Goal: Task Accomplishment & Management: Manage account settings

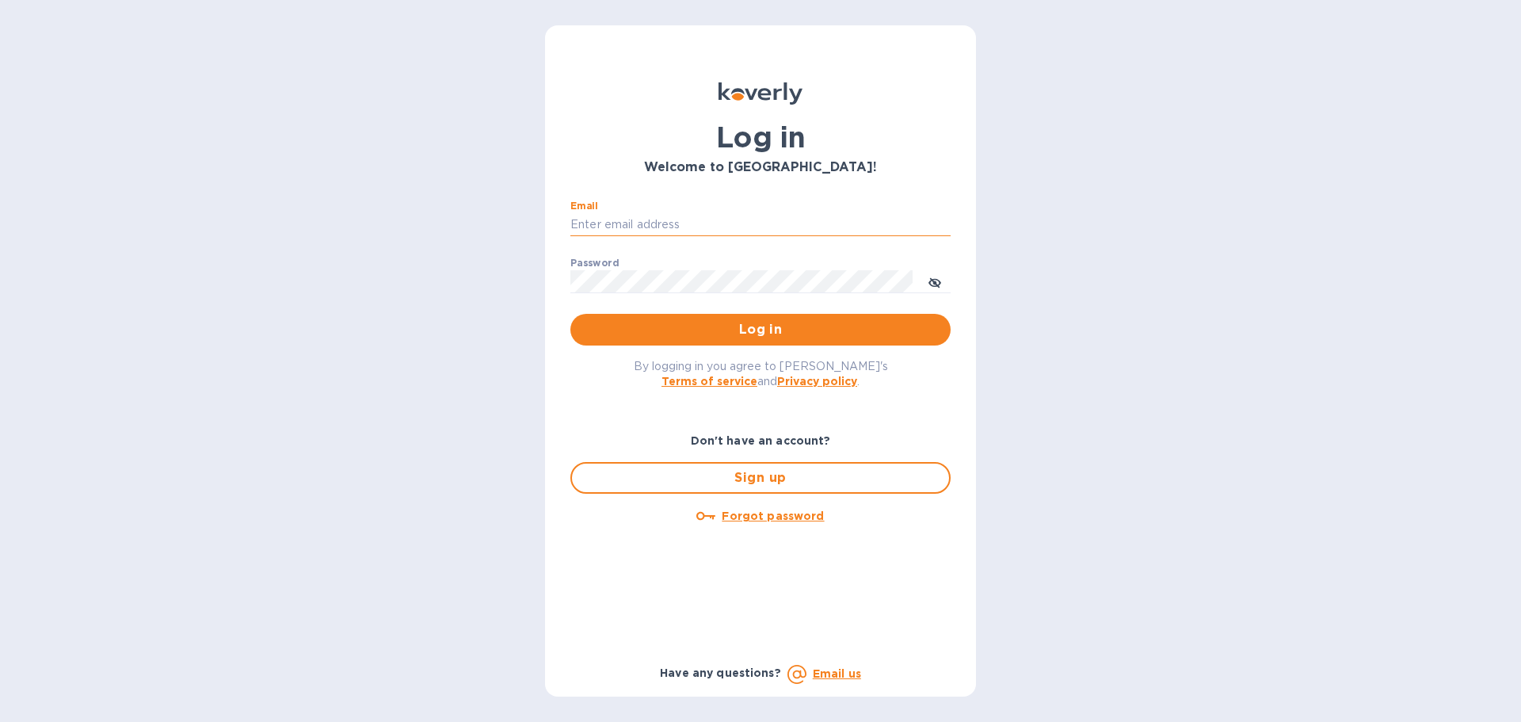
click at [656, 220] on input "Email" at bounding box center [760, 225] width 380 height 24
type input "cherbert@cmglobal.com"
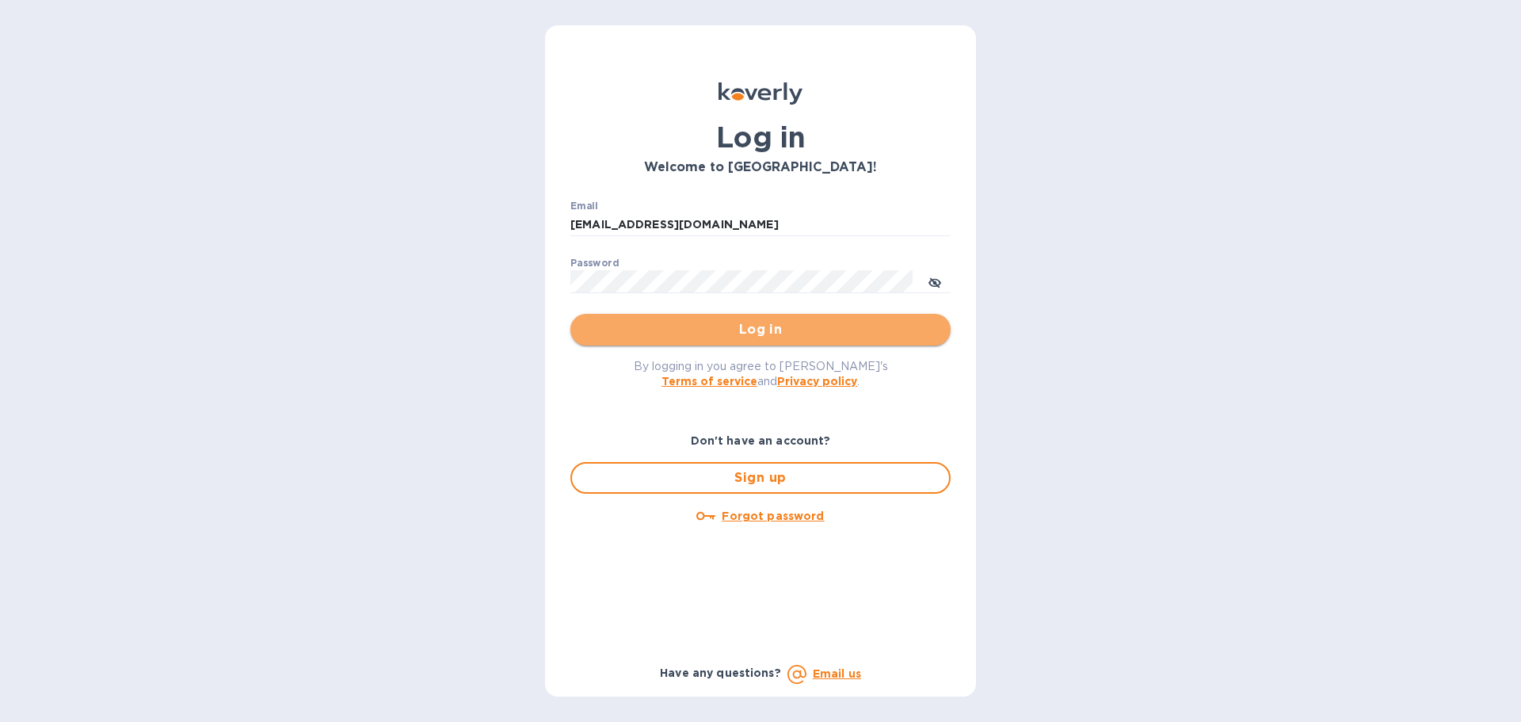
click at [809, 314] on button "Log in" at bounding box center [760, 330] width 380 height 32
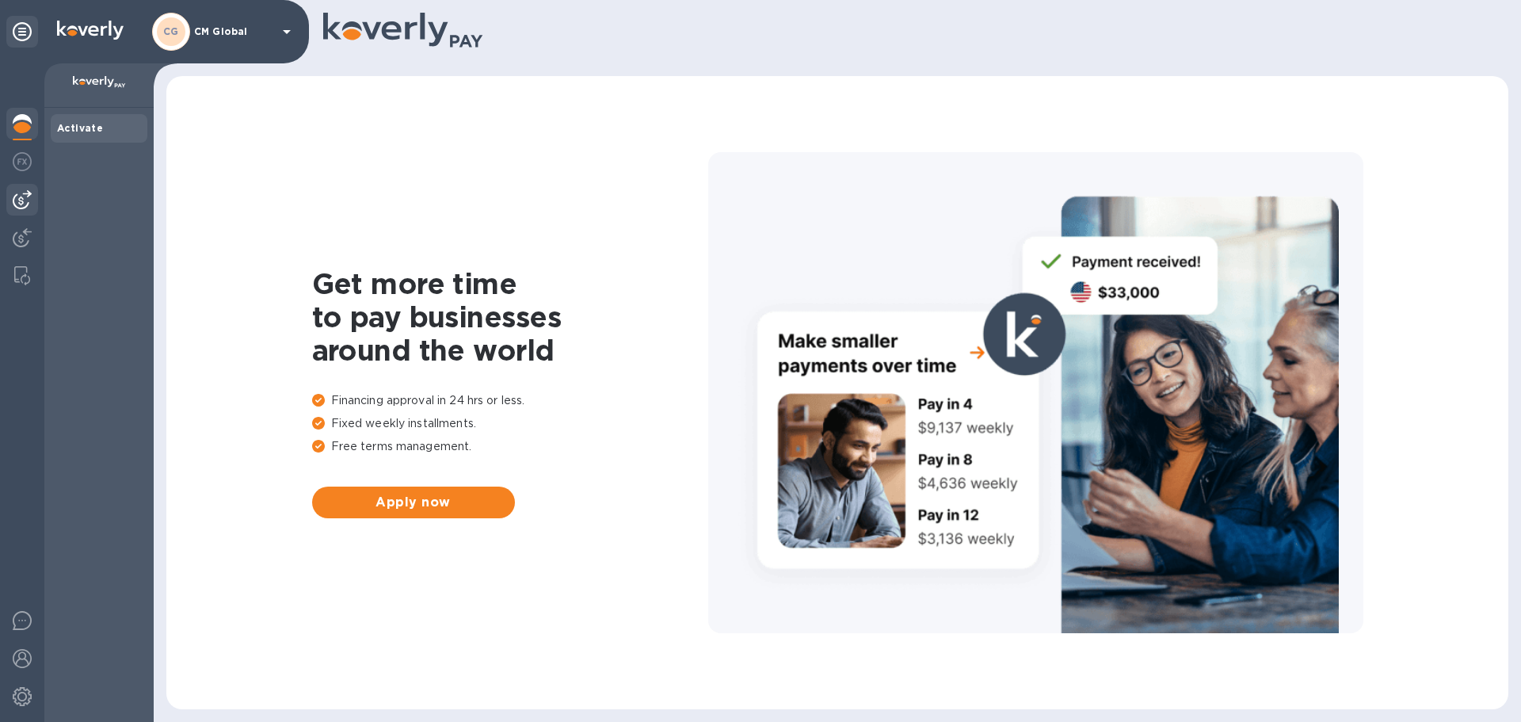
click at [6, 197] on div at bounding box center [22, 200] width 32 height 32
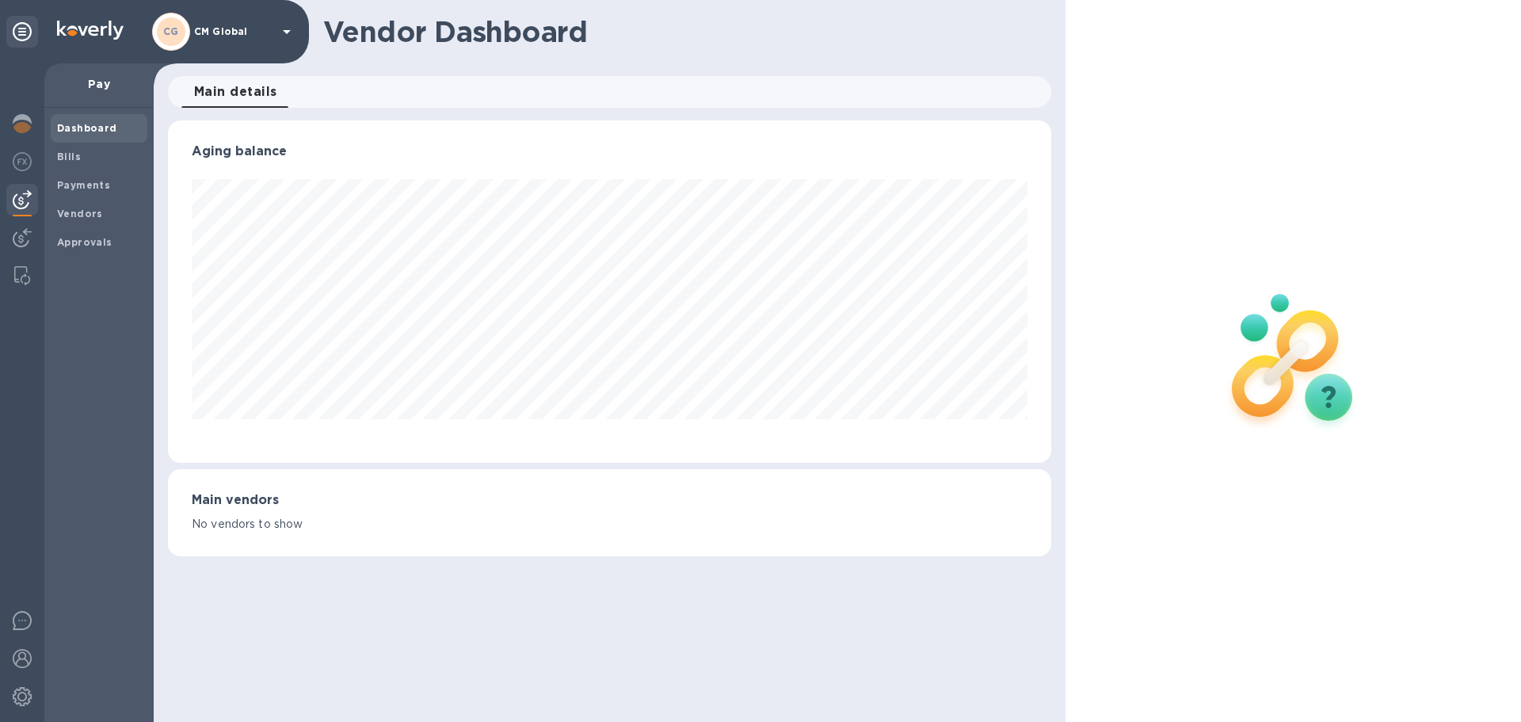
scroll to position [342, 883]
click at [66, 177] on span "Payments" at bounding box center [83, 185] width 53 height 16
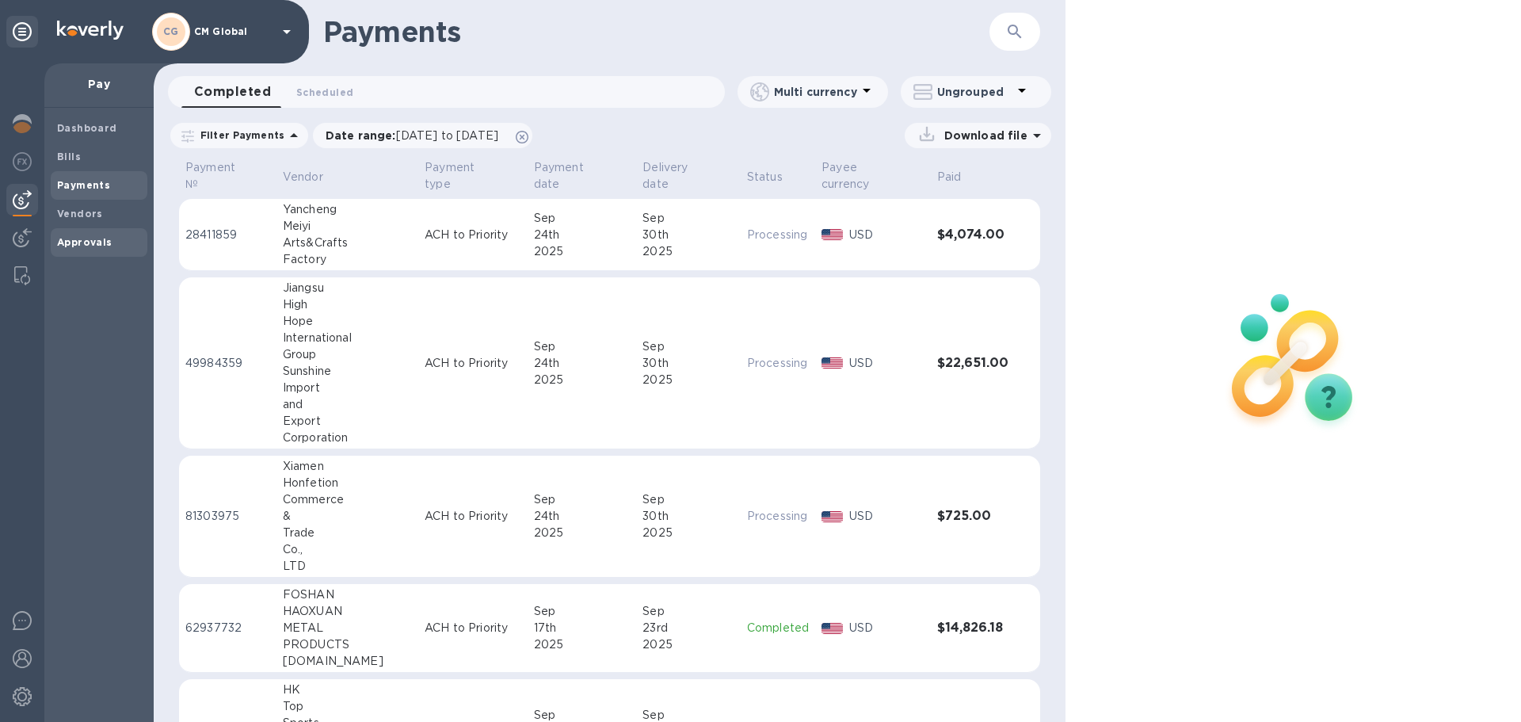
click at [74, 240] on b "Approvals" at bounding box center [84, 242] width 55 height 12
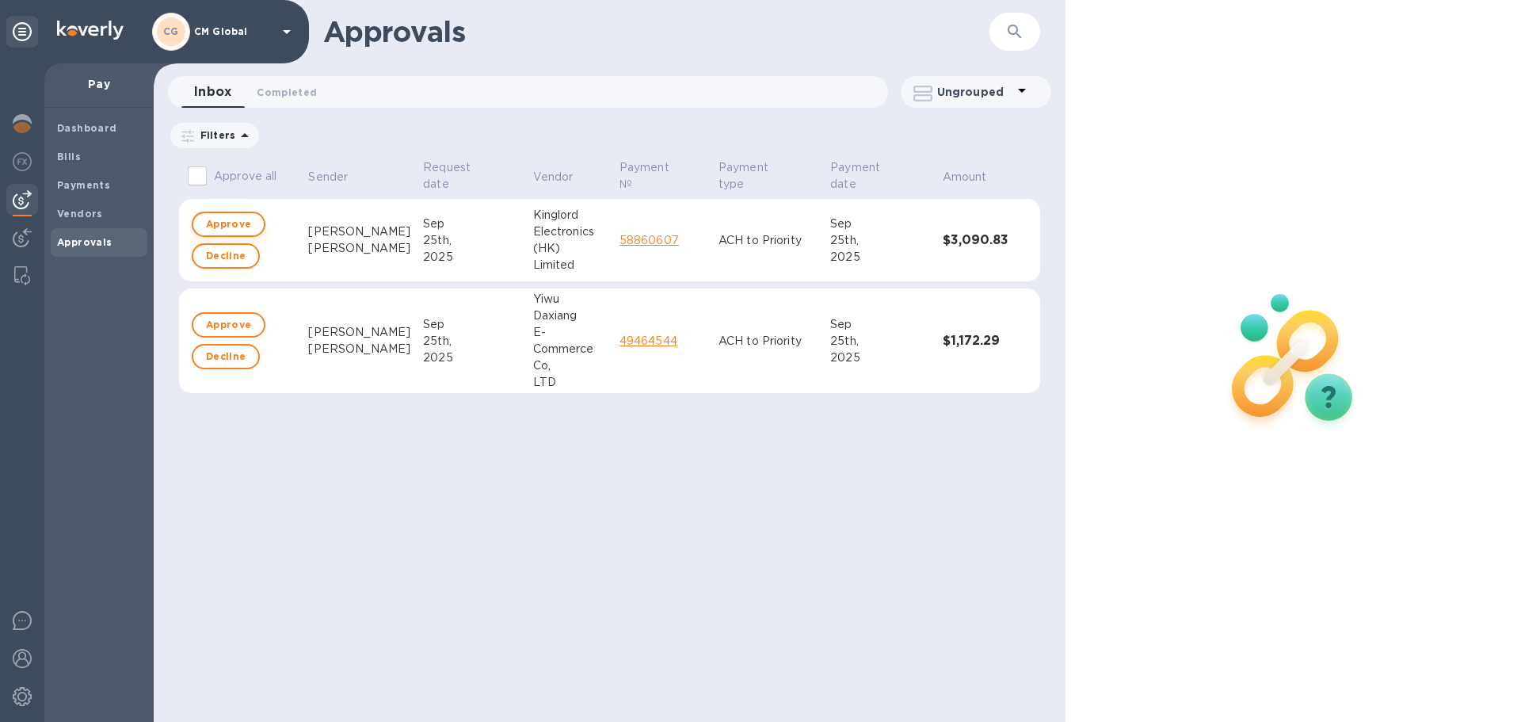
click at [233, 225] on span "Approve" at bounding box center [228, 224] width 45 height 19
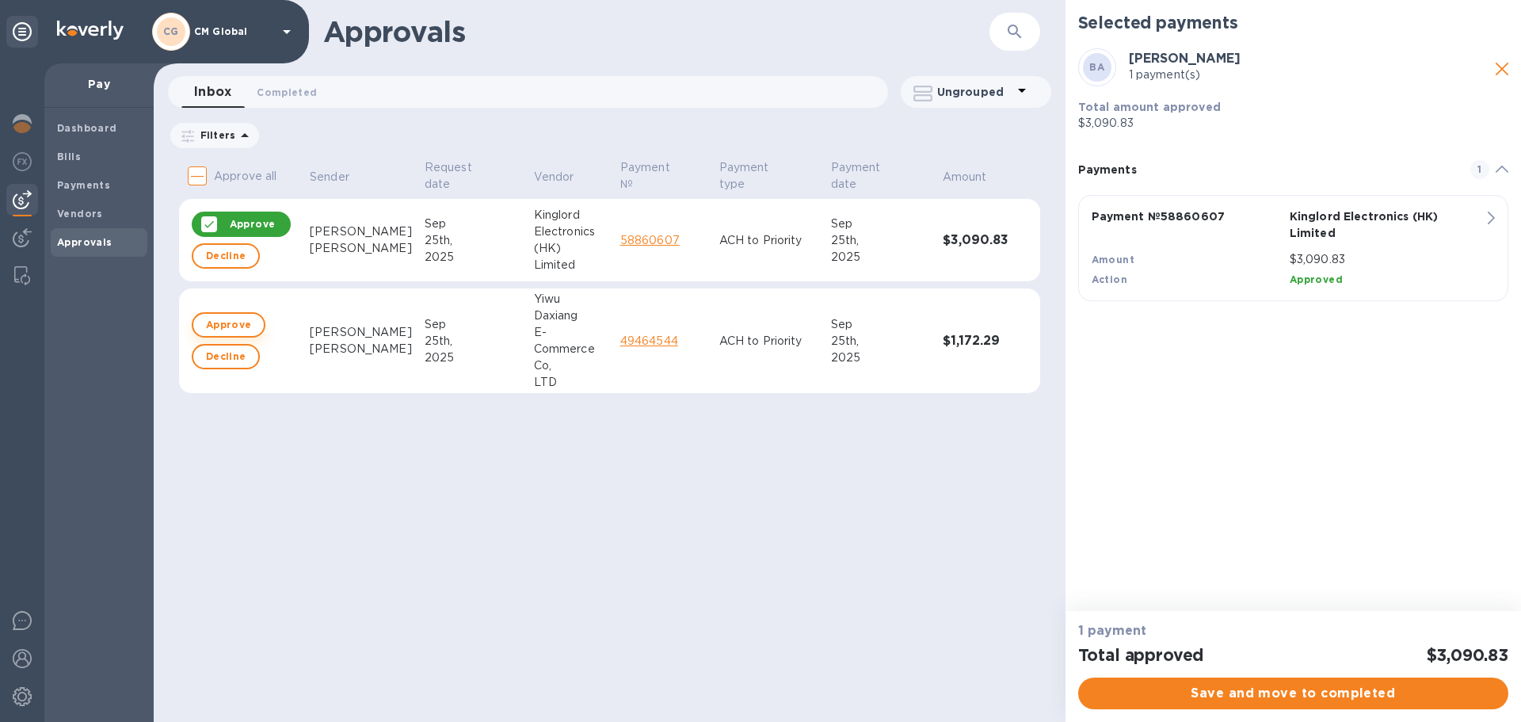
click at [245, 319] on span "Approve" at bounding box center [228, 324] width 45 height 19
checkbox input "true"
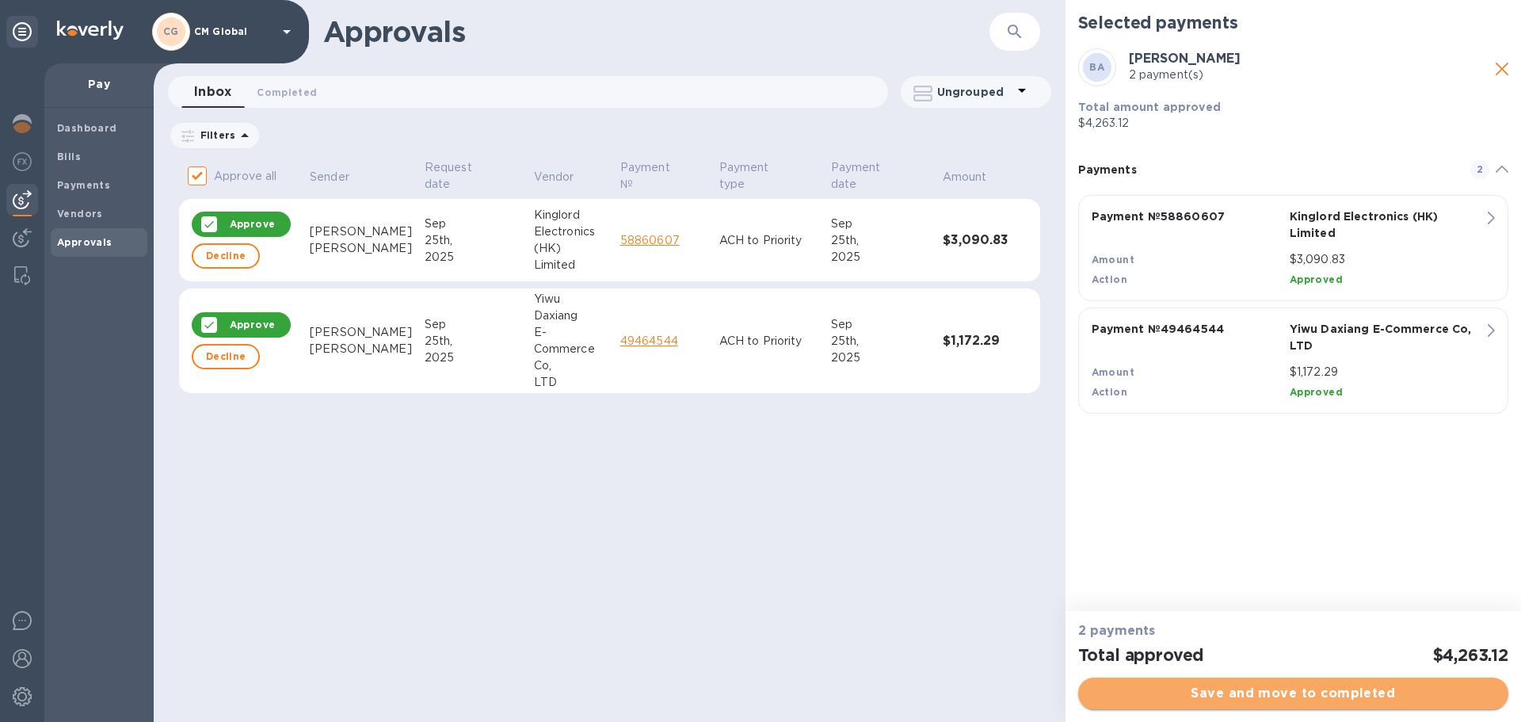
click at [1373, 693] on span "Save and move to completed" at bounding box center [1293, 693] width 405 height 19
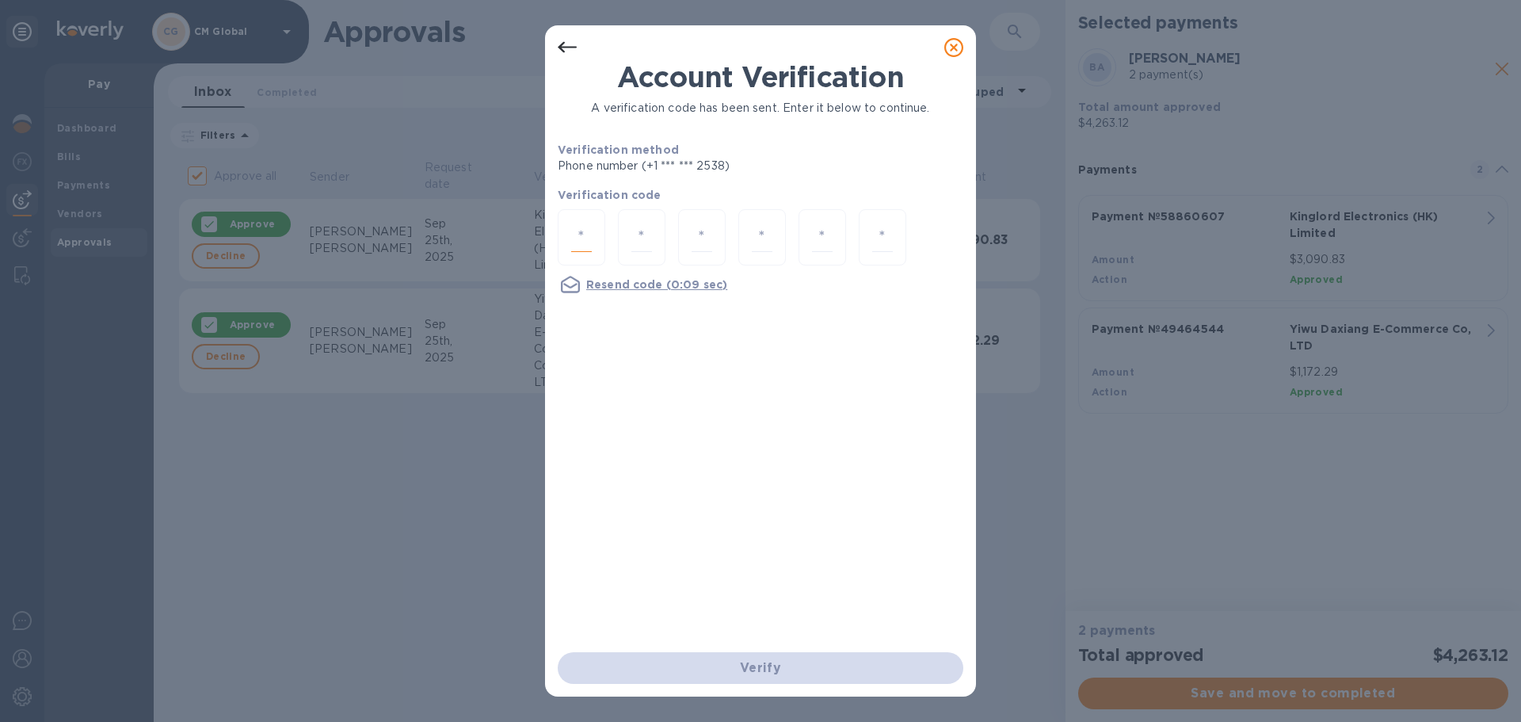
click at [572, 227] on input "number" at bounding box center [581, 237] width 21 height 29
type input "7"
type input "2"
type input "9"
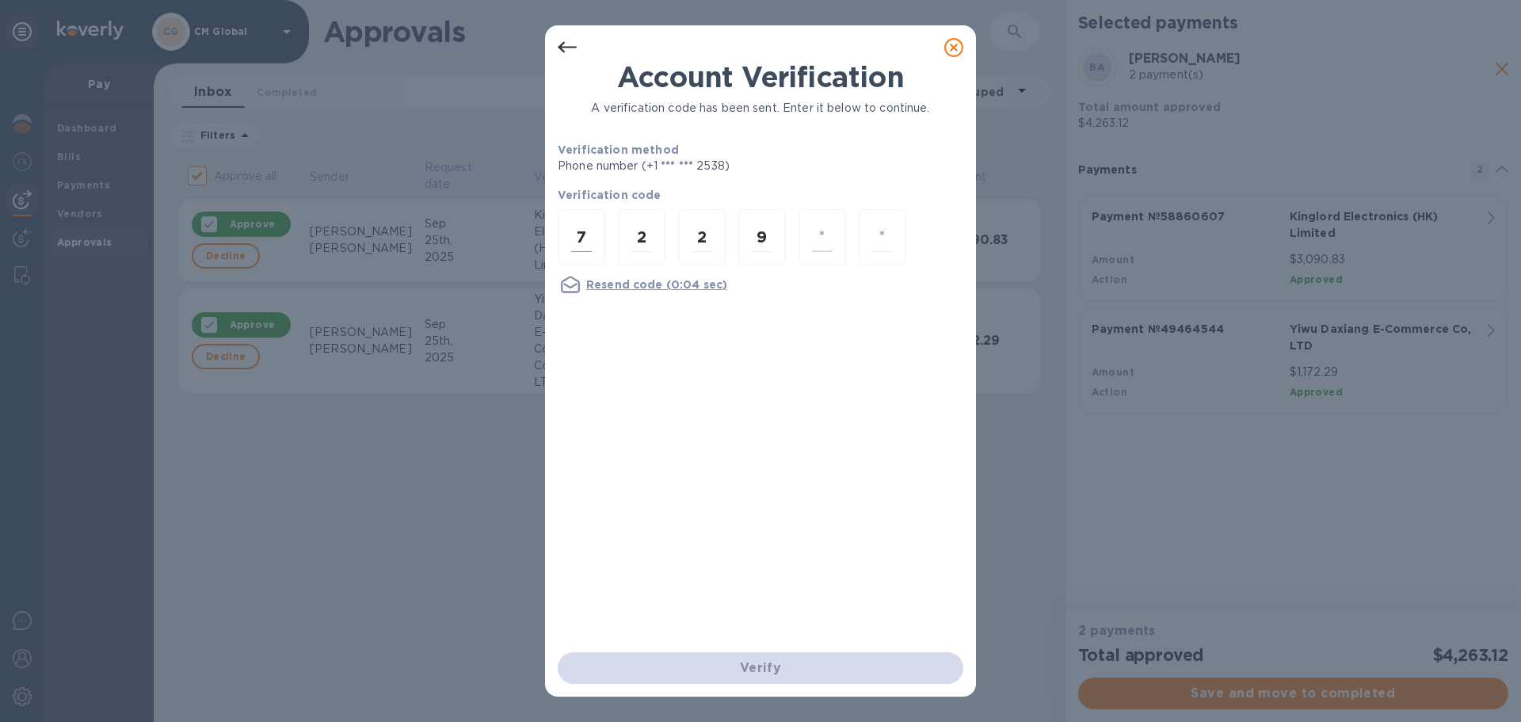
type input "3"
type input "2"
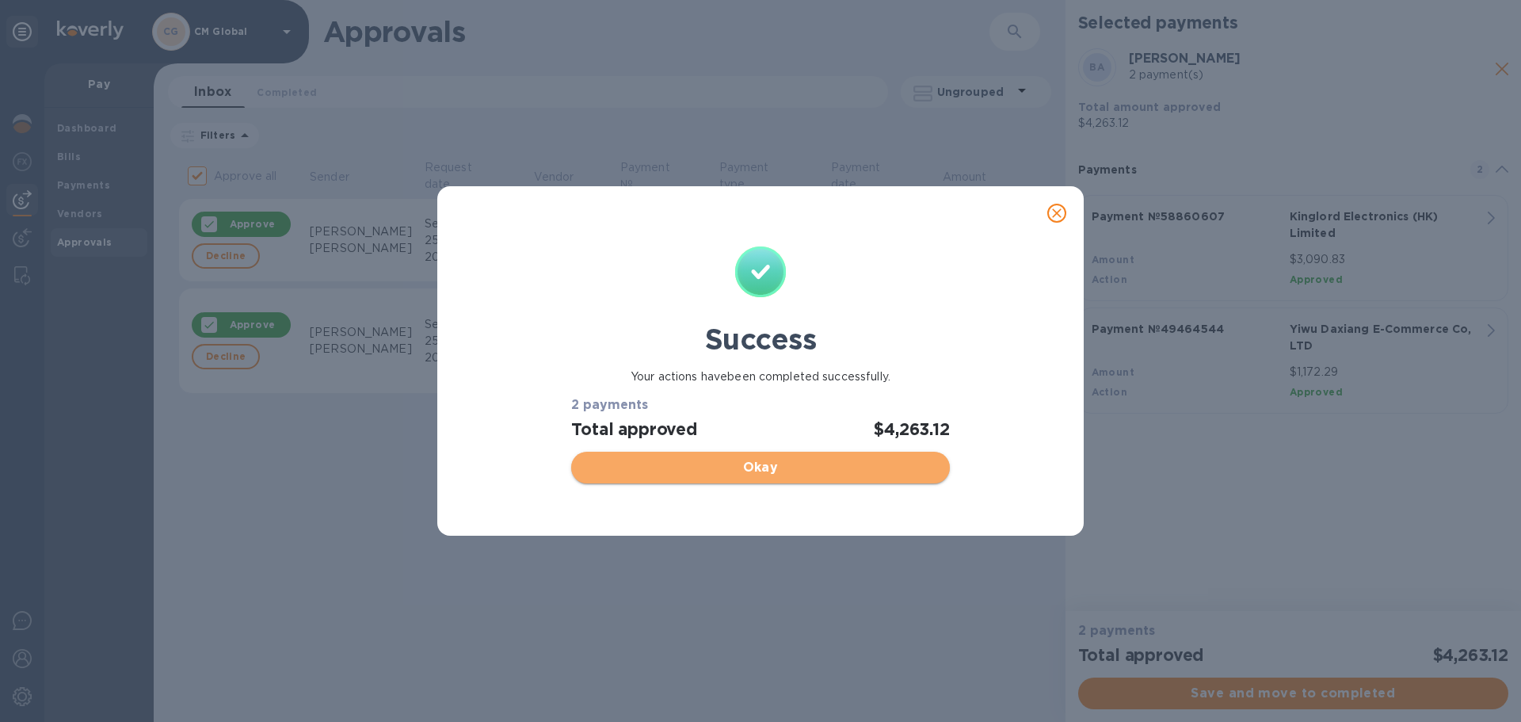
click at [788, 465] on span "Okay" at bounding box center [760, 467] width 353 height 19
checkbox input "false"
